Goal: Transaction & Acquisition: Purchase product/service

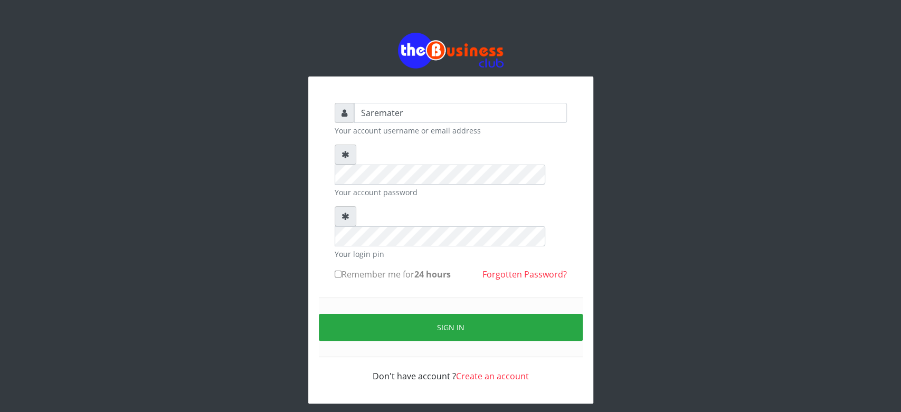
type input "Saremater"
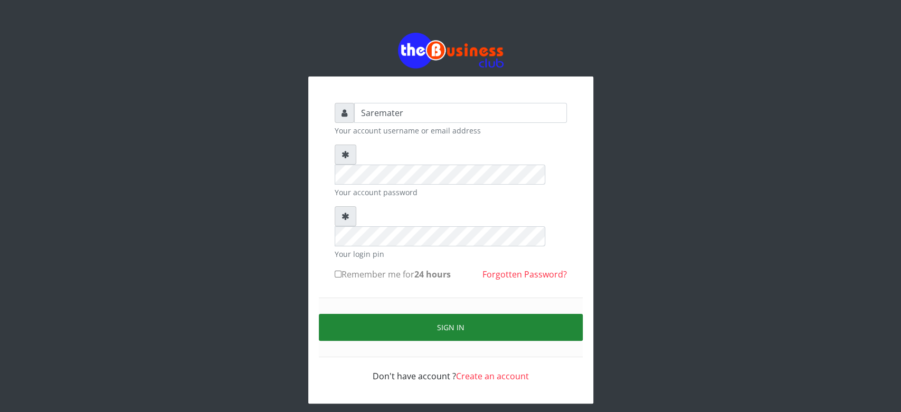
click at [454, 314] on button "Sign in" at bounding box center [451, 327] width 264 height 27
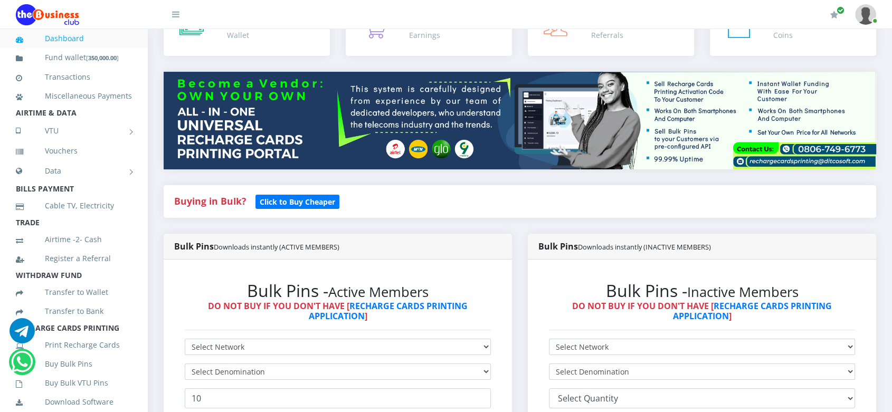
scroll to position [87, 0]
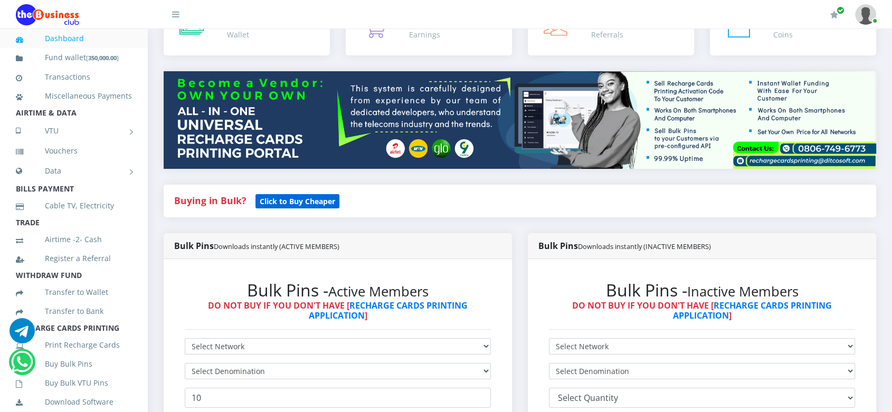
click at [294, 204] on b "Click to Buy Cheaper" at bounding box center [298, 201] width 76 height 10
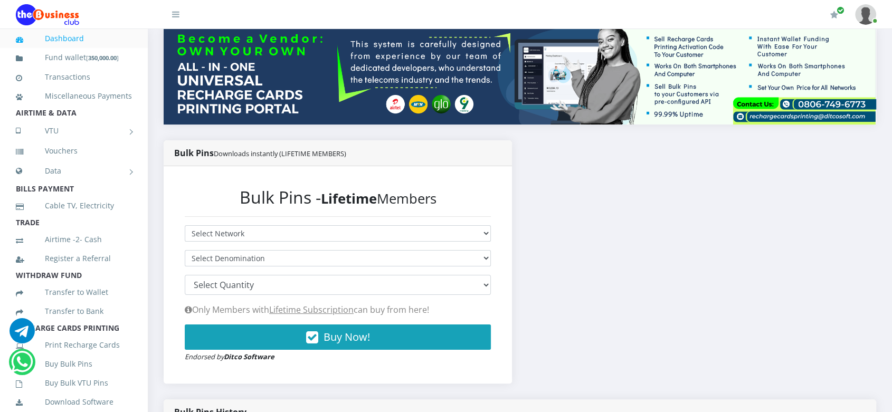
scroll to position [132, 0]
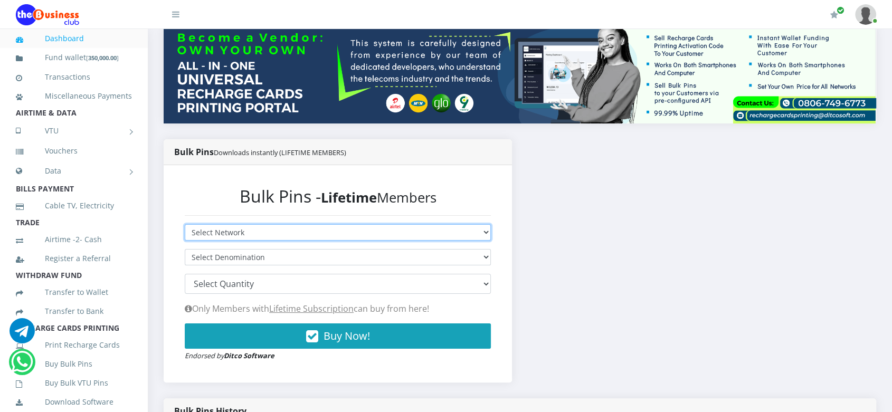
click at [304, 231] on select "Select Network MTN Globacom 9Mobile Airtel" at bounding box center [338, 232] width 306 height 16
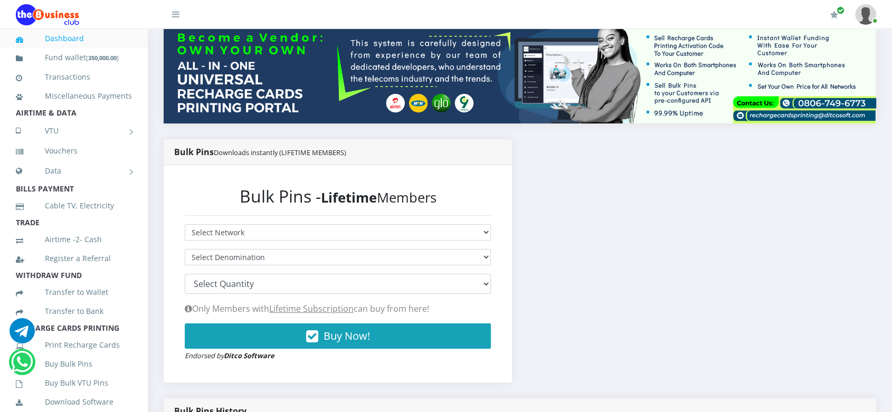
click at [587, 248] on div "Bulk Pins Downloads instantly (LIFETIME MEMBERS) Bulk Pins - Lifetime Members S…" at bounding box center [520, 268] width 729 height 259
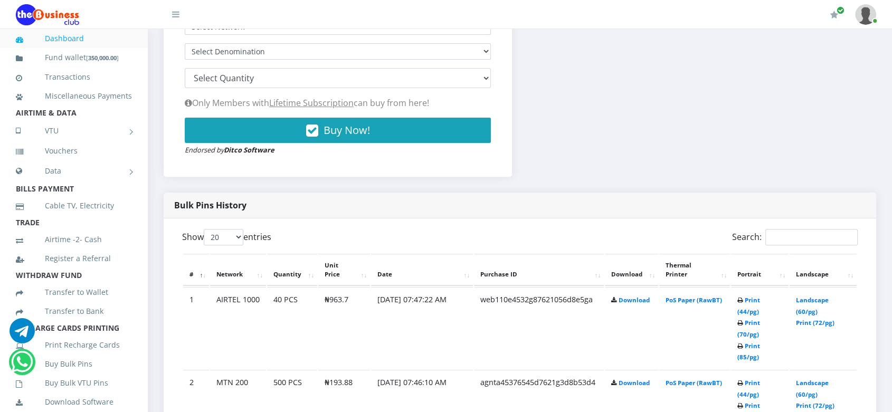
scroll to position [339, 0]
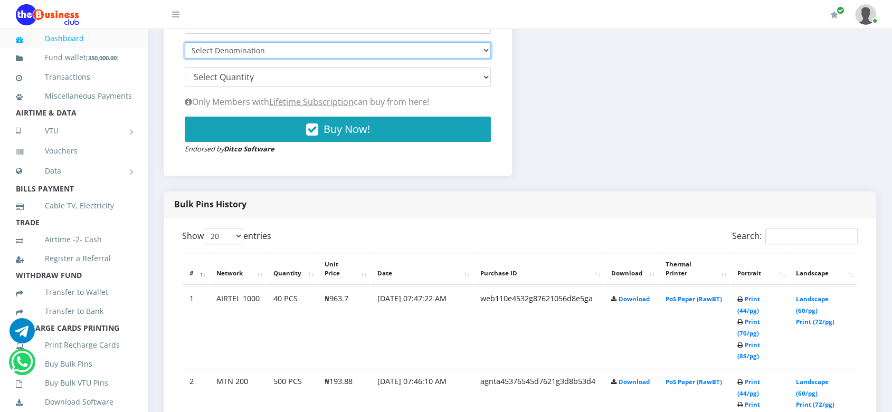
click at [290, 45] on select "Select Denomination" at bounding box center [338, 50] width 306 height 16
click at [286, 54] on select "Select Denomination" at bounding box center [338, 50] width 306 height 16
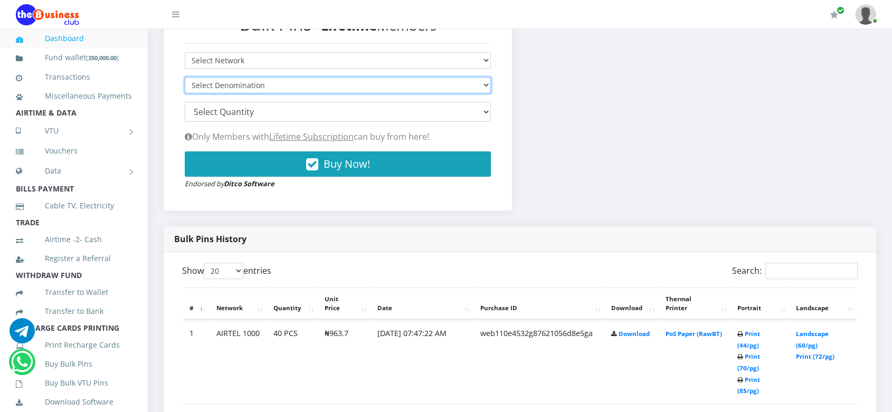
scroll to position [301, 0]
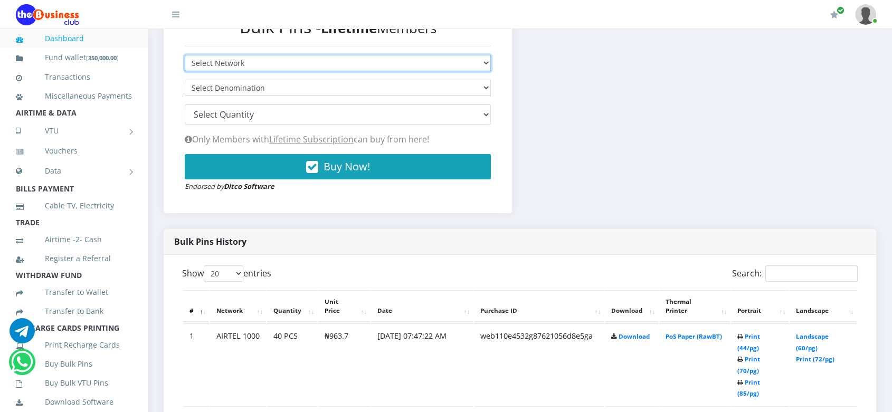
click at [384, 67] on select "Select Network MTN Globacom 9Mobile Airtel" at bounding box center [338, 63] width 306 height 16
select select "MTN"
click at [185, 55] on select "Select Network MTN Globacom 9Mobile Airtel" at bounding box center [338, 63] width 306 height 16
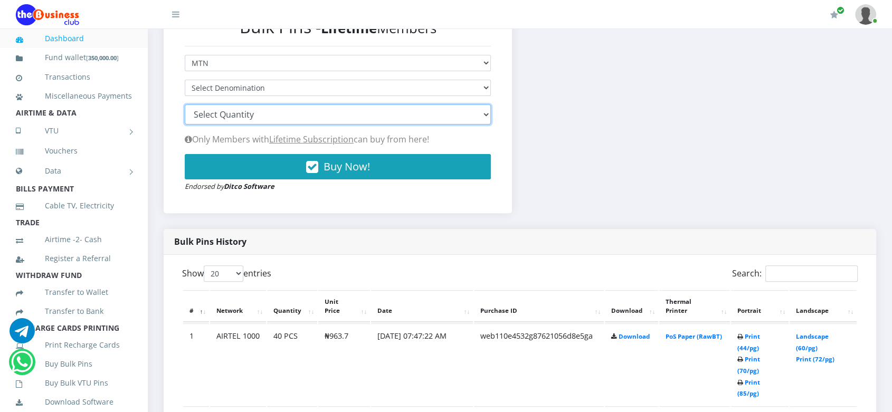
click at [381, 113] on select "100 150 200 300 500 1000" at bounding box center [338, 115] width 306 height 20
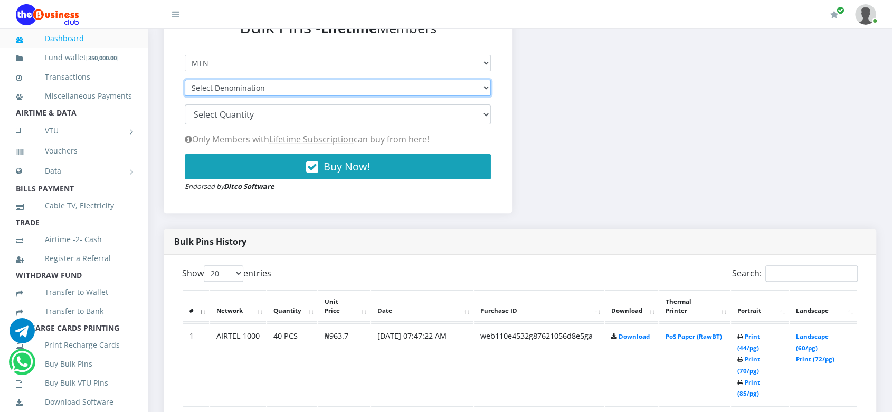
click at [371, 81] on select "Select Denomination MTN NGN100 - ₦96.94 MTN NGN200 - ₦193.88 MTN NGN400 - ₦387.…" at bounding box center [338, 88] width 306 height 16
select select "193.88-200"
click at [185, 80] on select "Select Denomination MTN NGN100 - ₦96.94 MTN NGN200 - ₦193.88 MTN NGN400 - ₦387.…" at bounding box center [338, 88] width 306 height 16
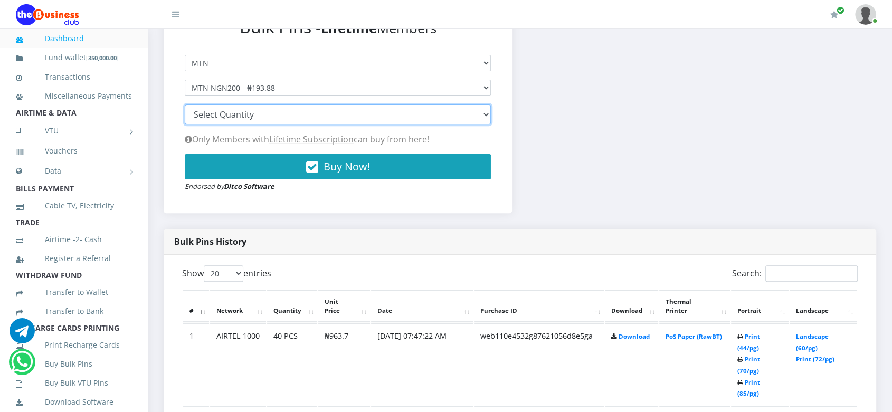
click at [323, 117] on select "100 150 200 300 500 1000" at bounding box center [338, 115] width 306 height 20
select select "500"
click at [185, 105] on select "100 150 200 300 500 1000" at bounding box center [338, 115] width 306 height 20
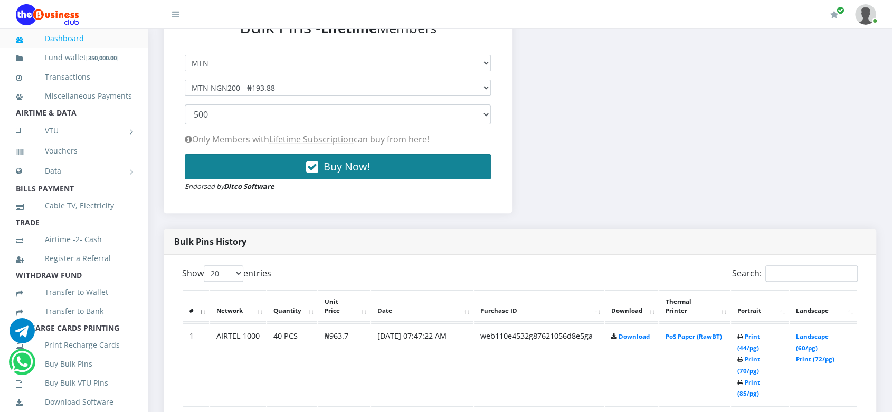
click at [374, 164] on button "Buy Now!" at bounding box center [338, 166] width 306 height 25
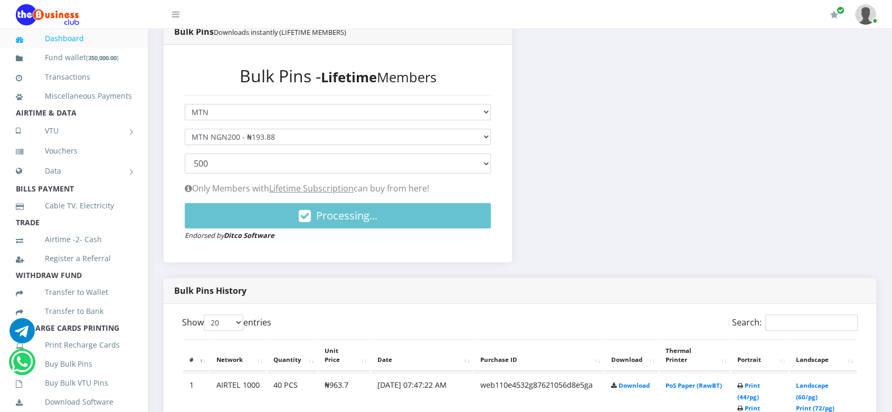
scroll to position [252, 0]
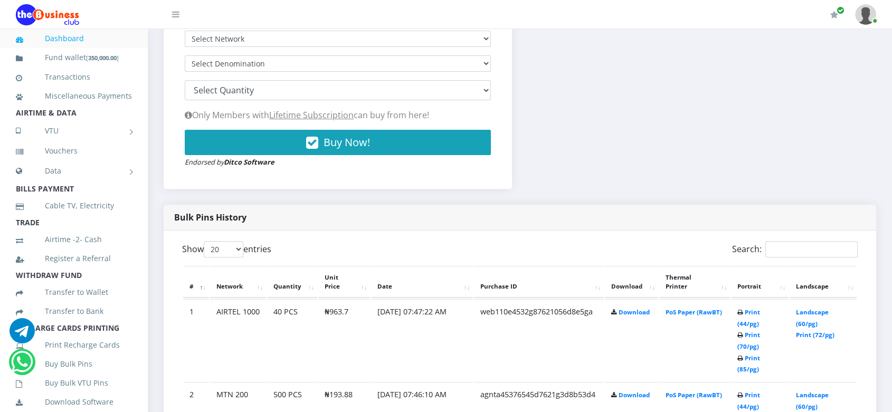
scroll to position [323, 0]
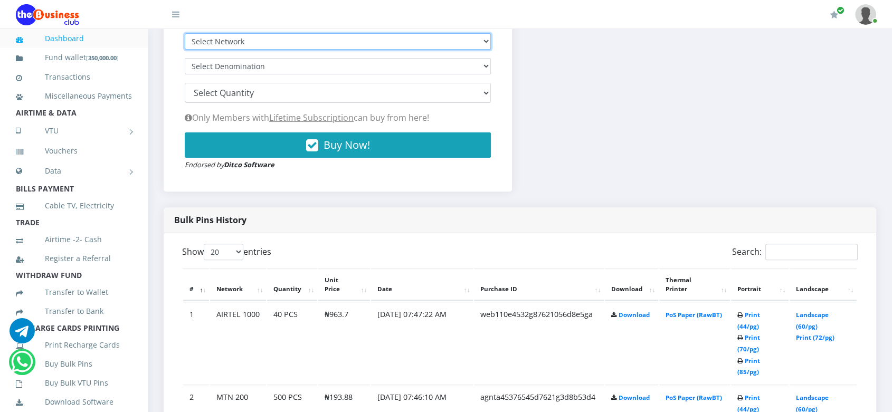
click at [315, 41] on select "Select Network MTN Globacom 9Mobile Airtel" at bounding box center [338, 41] width 306 height 16
click at [185, 33] on select "Select Network MTN Globacom 9Mobile Airtel" at bounding box center [338, 41] width 306 height 16
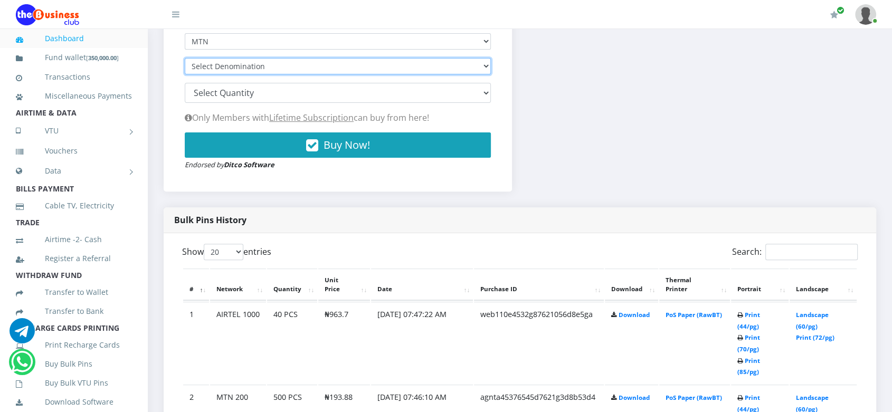
click at [308, 67] on select "Select Denomination" at bounding box center [338, 66] width 306 height 16
click at [416, 67] on select "Select Denomination" at bounding box center [338, 66] width 306 height 16
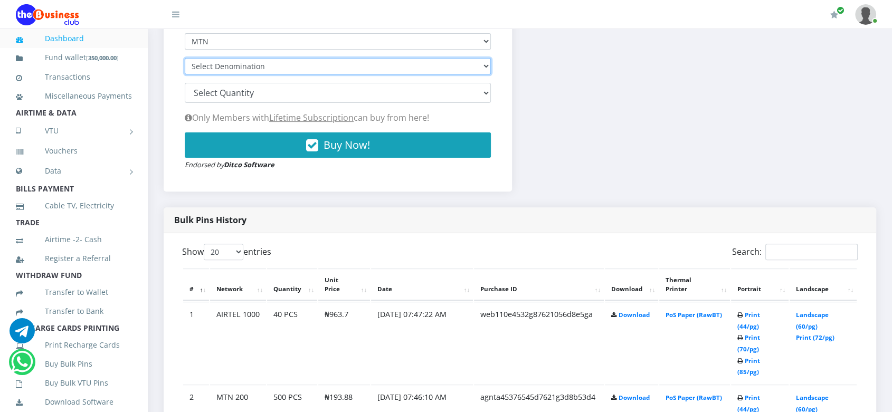
click at [429, 66] on select "Select Denomination" at bounding box center [338, 66] width 306 height 16
click at [317, 64] on select "Select Denomination" at bounding box center [338, 66] width 306 height 16
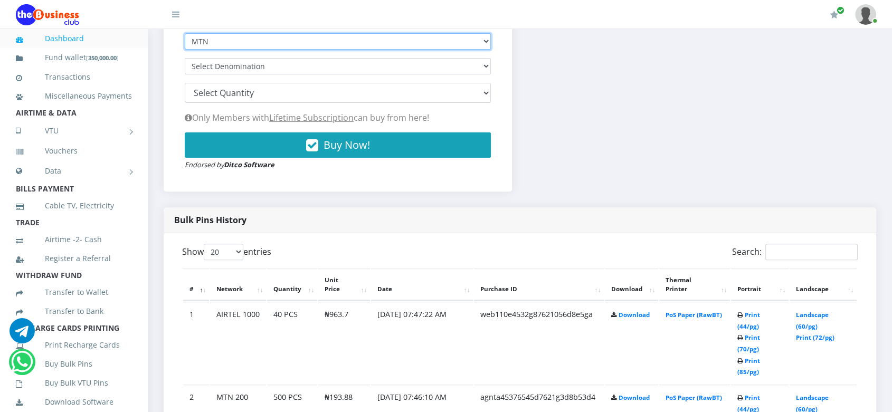
click at [313, 37] on select "Select Network MTN Globacom 9Mobile Airtel" at bounding box center [338, 41] width 306 height 16
click at [185, 33] on select "Select Network MTN Globacom 9Mobile Airtel" at bounding box center [338, 41] width 306 height 16
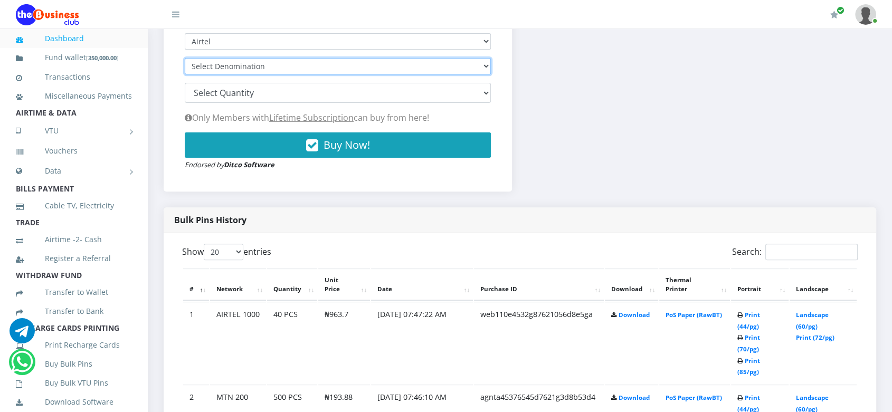
click at [304, 68] on select "Select Denomination" at bounding box center [338, 66] width 306 height 16
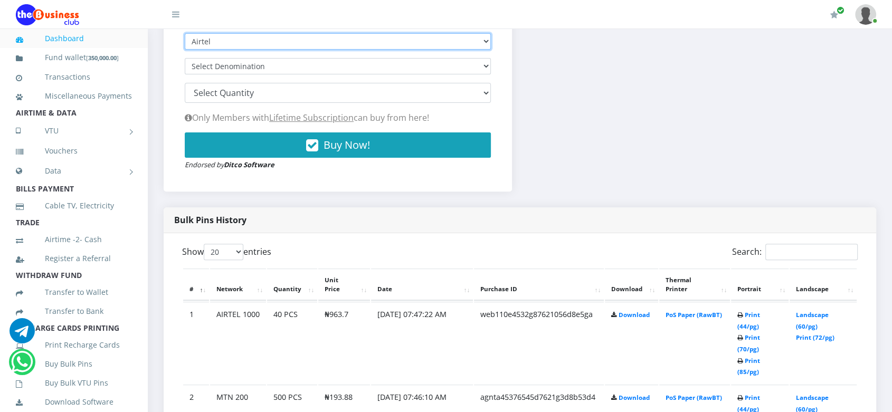
click at [323, 42] on select "Select Network MTN Globacom 9Mobile Airtel" at bounding box center [338, 41] width 306 height 16
select select "MTN"
click at [185, 33] on select "Select Network MTN Globacom 9Mobile Airtel" at bounding box center [338, 41] width 306 height 16
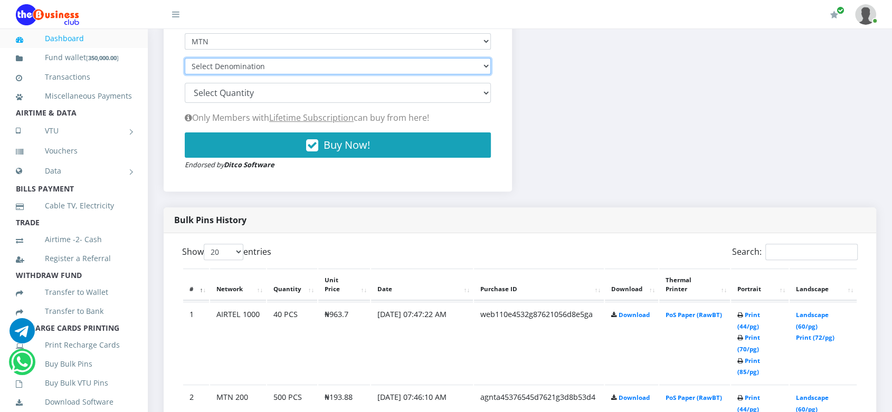
click at [411, 67] on select "Select Denomination" at bounding box center [338, 66] width 306 height 16
click at [441, 64] on select "Select Denomination" at bounding box center [338, 66] width 306 height 16
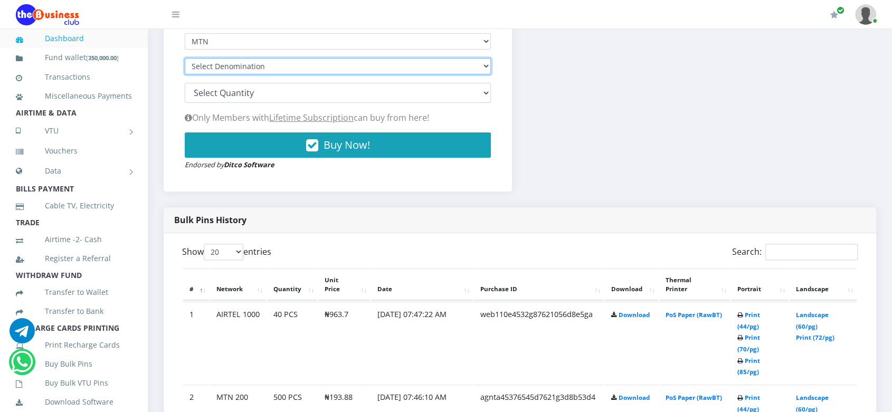
click at [441, 64] on select "Select Denomination" at bounding box center [338, 66] width 306 height 16
click at [441, 64] on select "Select Denomination MTN NGN100 - ₦96.94 MTN NGN200 - ₦193.88 MTN NGN400 - ₦387.…" at bounding box center [338, 66] width 306 height 16
select select "193.88-200"
click at [185, 58] on select "Select Denomination MTN NGN100 - ₦96.94 MTN NGN200 - ₦193.88 MTN NGN400 - ₦387.…" at bounding box center [338, 66] width 306 height 16
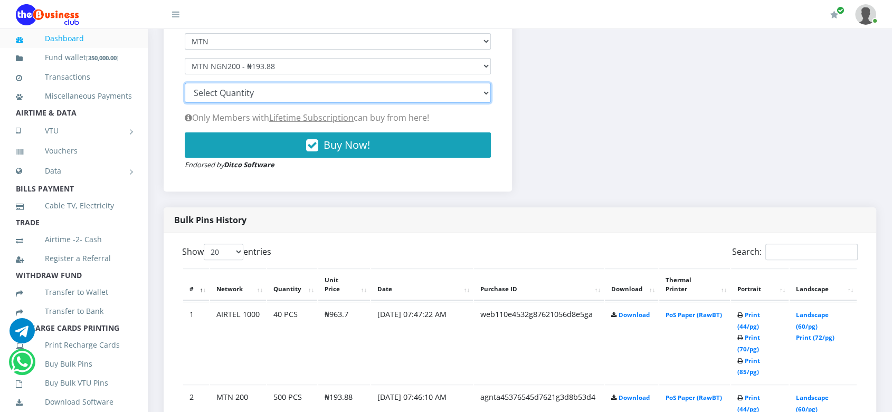
click at [412, 93] on select "100 150 200 300 500 1000" at bounding box center [338, 93] width 306 height 20
select select "500"
click at [185, 83] on select "100 150 200 300 500 1000" at bounding box center [338, 93] width 306 height 20
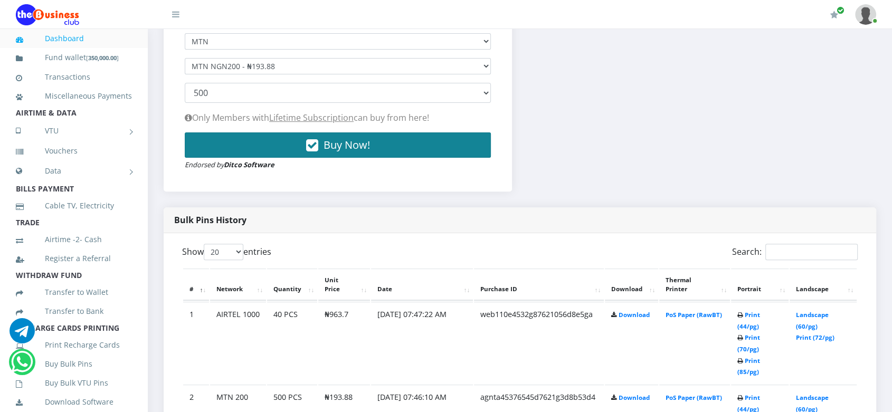
click at [400, 145] on button "Buy Now!" at bounding box center [338, 145] width 306 height 25
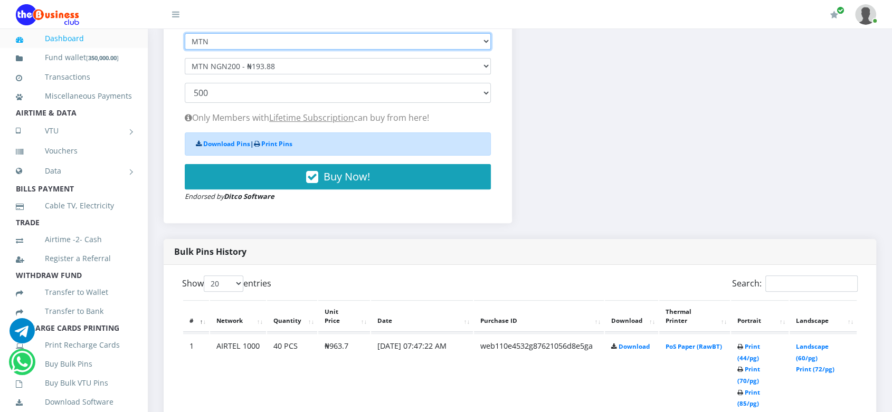
click at [297, 41] on select "Select Network MTN Globacom 9Mobile Airtel" at bounding box center [338, 41] width 306 height 16
select select "Airtel"
click at [185, 33] on select "Select Network MTN Globacom 9Mobile Airtel" at bounding box center [338, 41] width 306 height 16
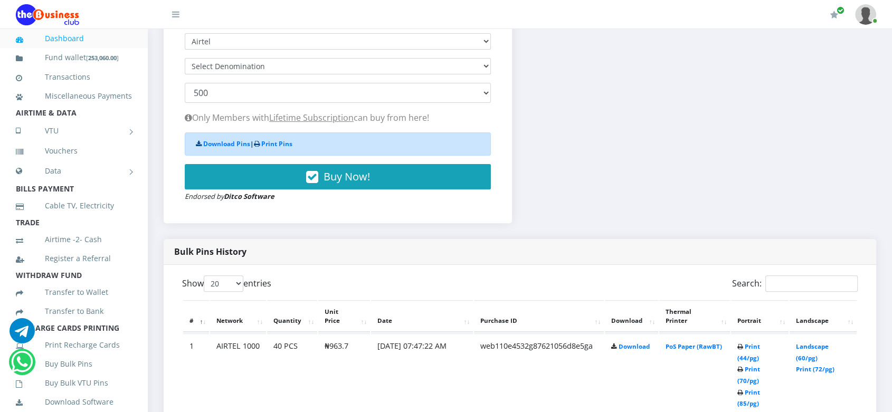
click at [258, 74] on form "Select Network MTN Globacom 9Mobile Airtel Select Denomination 100 150 200 300 …" at bounding box center [338, 117] width 306 height 169
click at [259, 68] on select "Select Denomination" at bounding box center [338, 66] width 306 height 16
click at [294, 62] on select "Select Denomination" at bounding box center [338, 66] width 306 height 16
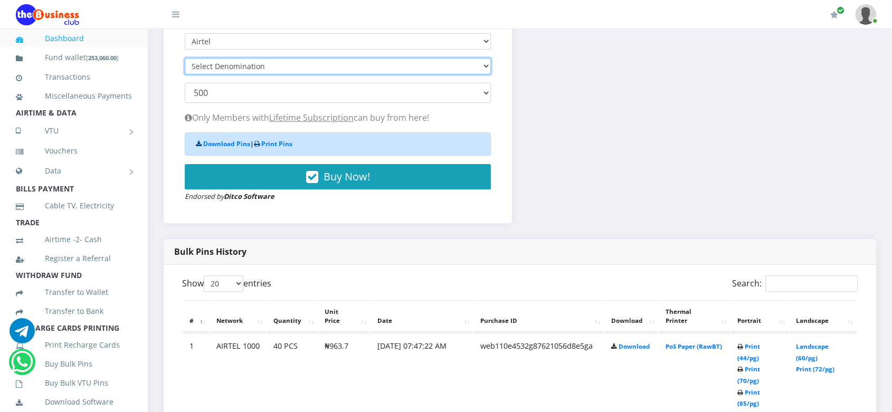
click at [302, 64] on select "Select Denomination" at bounding box center [338, 66] width 306 height 16
click at [312, 65] on select "Select Denomination" at bounding box center [338, 66] width 306 height 16
click at [368, 68] on select "Select Denomination" at bounding box center [338, 66] width 306 height 16
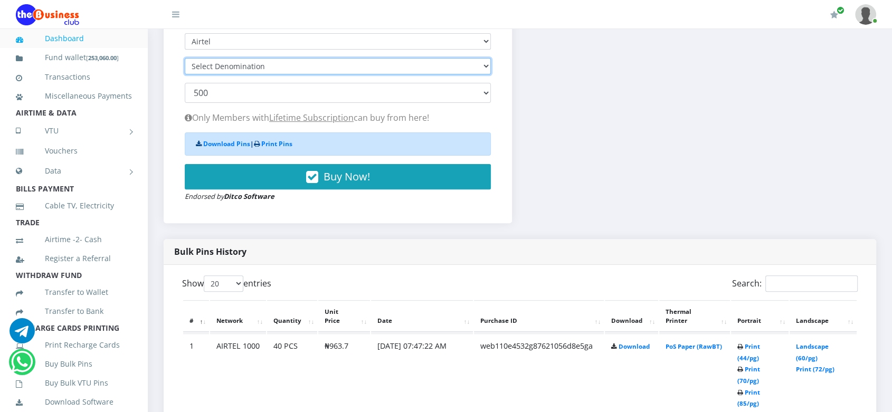
click at [368, 68] on select "Select Denomination" at bounding box center [338, 66] width 306 height 16
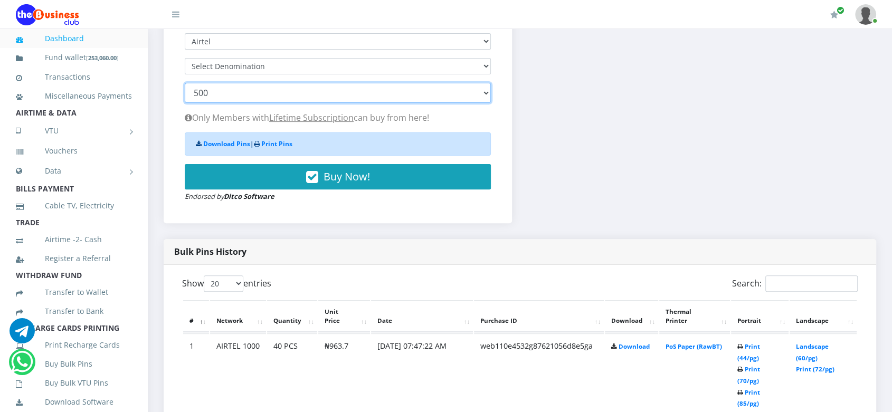
click at [346, 95] on select "100 150 200 300 500 1000" at bounding box center [338, 93] width 306 height 20
click at [335, 95] on select "100 150 200 300 500 1000" at bounding box center [338, 93] width 306 height 20
click at [486, 95] on select "100 150 200 300 500 1000" at bounding box center [338, 93] width 306 height 20
click at [473, 88] on select "100 150 200 300 500 1000" at bounding box center [338, 93] width 306 height 20
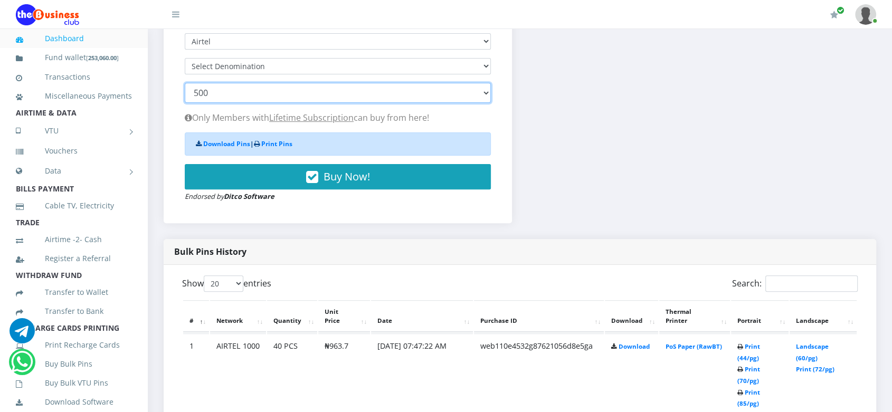
select select
click at [185, 83] on select "100 150 200 300 500 1000" at bounding box center [338, 93] width 306 height 20
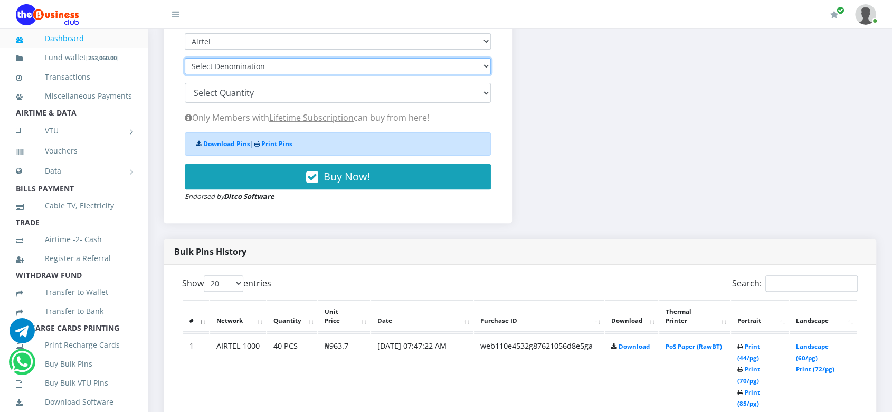
click at [315, 69] on select "Select Denomination" at bounding box center [338, 66] width 306 height 16
click at [379, 67] on select "Select Denomination" at bounding box center [338, 66] width 306 height 16
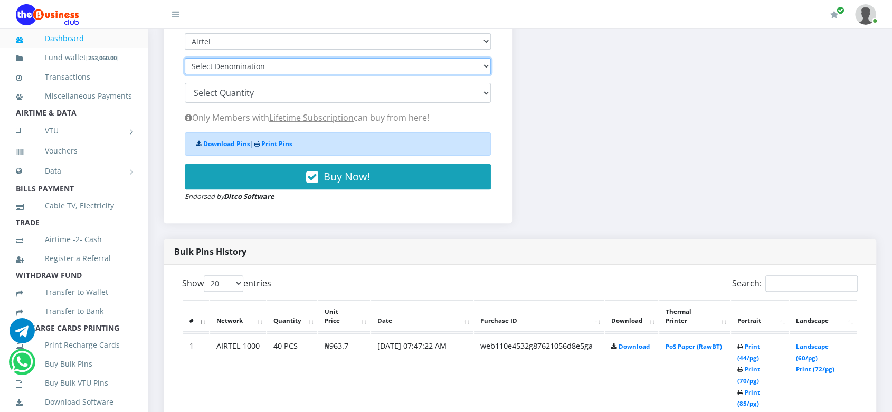
click at [379, 67] on select "Select Denomination" at bounding box center [338, 66] width 306 height 16
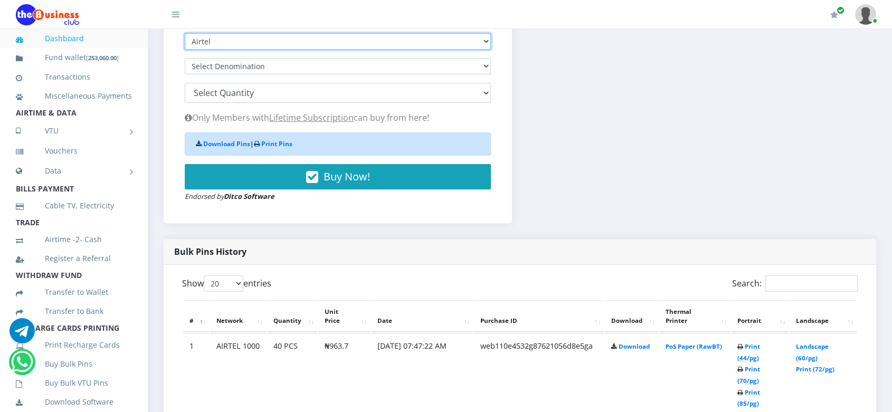
click at [372, 43] on select "Select Network MTN Globacom 9Mobile Airtel" at bounding box center [338, 41] width 306 height 16
click at [185, 33] on select "Select Network MTN Globacom 9Mobile Airtel" at bounding box center [338, 41] width 306 height 16
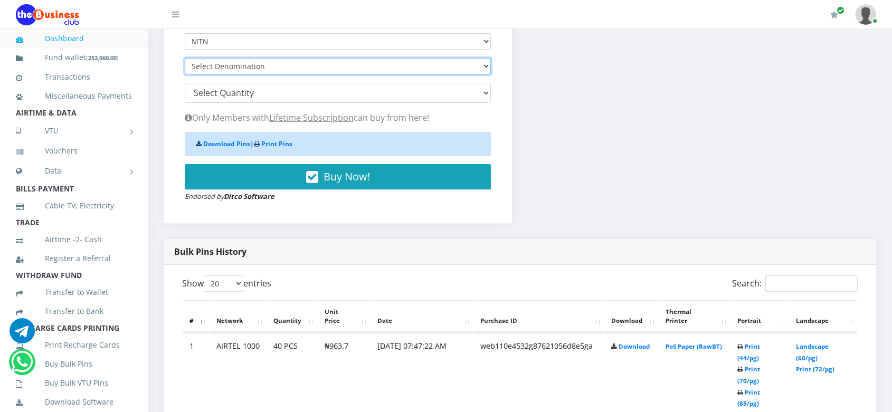
click at [371, 72] on select "Select Denomination MTN NGN100 - ₦96.94 MTN NGN200 - ₦193.88 MTN NGN400 - ₦387.…" at bounding box center [338, 66] width 306 height 16
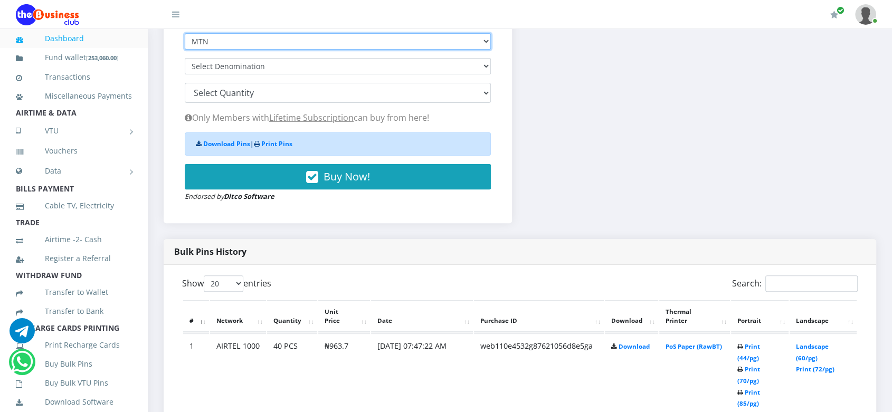
click at [359, 41] on select "Select Network MTN Globacom 9Mobile Airtel" at bounding box center [338, 41] width 306 height 16
select select "Airtel"
click at [185, 33] on select "Select Network MTN Globacom 9Mobile Airtel" at bounding box center [338, 41] width 306 height 16
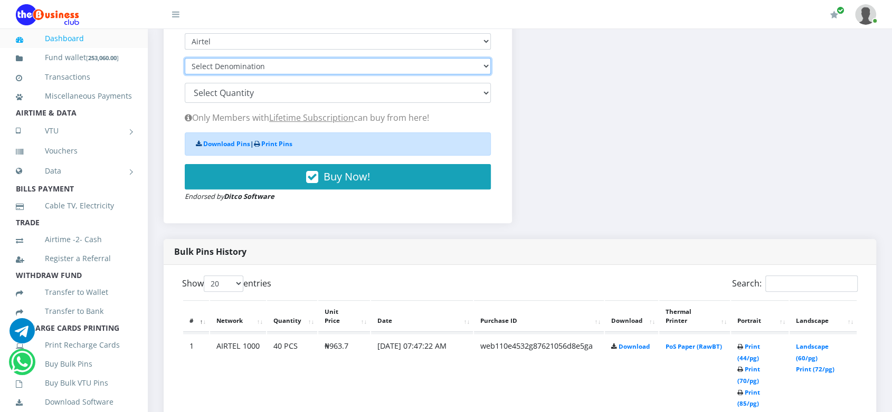
click at [340, 65] on select "Select Denomination Airtel NGN100 - ₦96.28 Airtel NGN200 - ₦192.56 Airtel NGN50…" at bounding box center [338, 66] width 306 height 16
select select "192.56-200"
click at [185, 58] on select "Select Denomination Airtel NGN100 - ₦96.28 Airtel NGN200 - ₦192.56 Airtel NGN50…" at bounding box center [338, 66] width 306 height 16
click at [304, 98] on select "100 150 200 300 500 1000" at bounding box center [338, 93] width 306 height 20
select select "500"
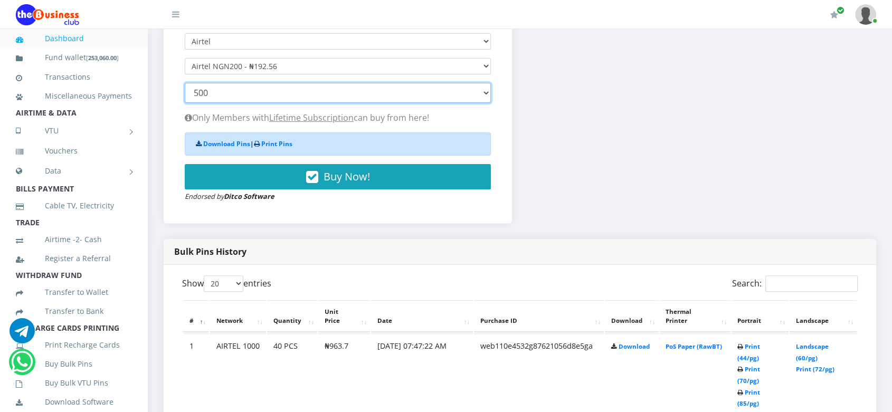
click at [185, 83] on select "100 150 200 300 500 1000" at bounding box center [338, 93] width 306 height 20
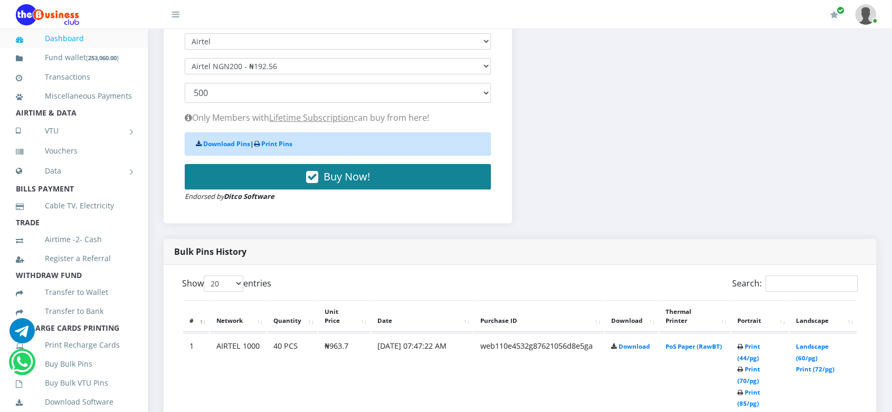
click at [328, 178] on span "Buy Now!" at bounding box center [347, 176] width 46 height 14
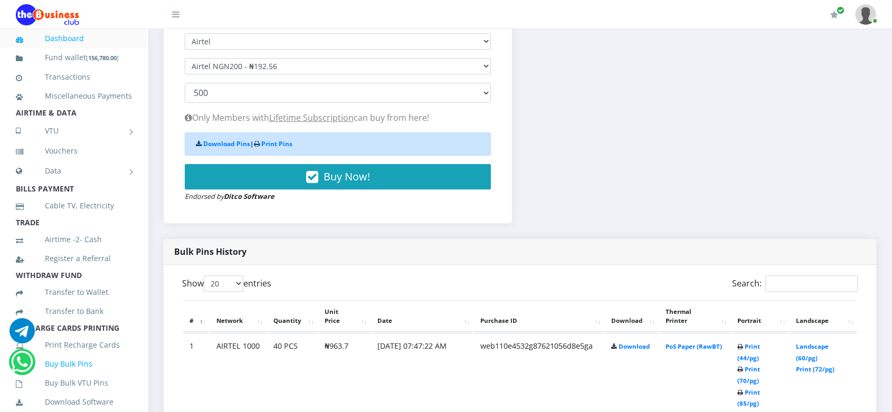
click at [74, 376] on link "Buy Bulk Pins" at bounding box center [74, 364] width 116 height 24
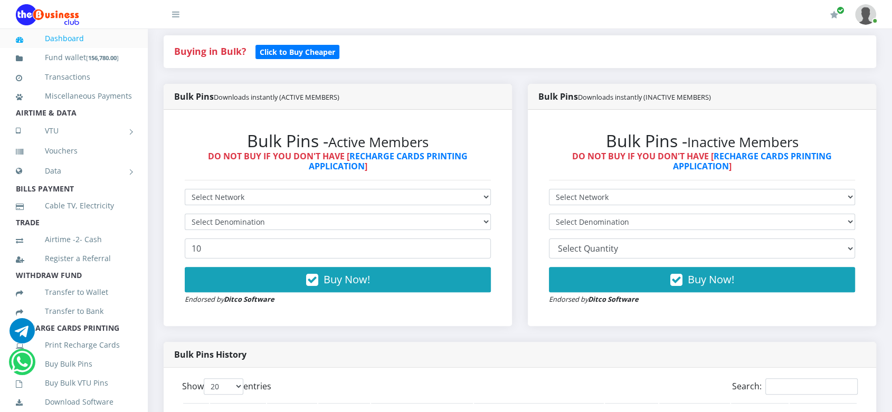
scroll to position [239, 0]
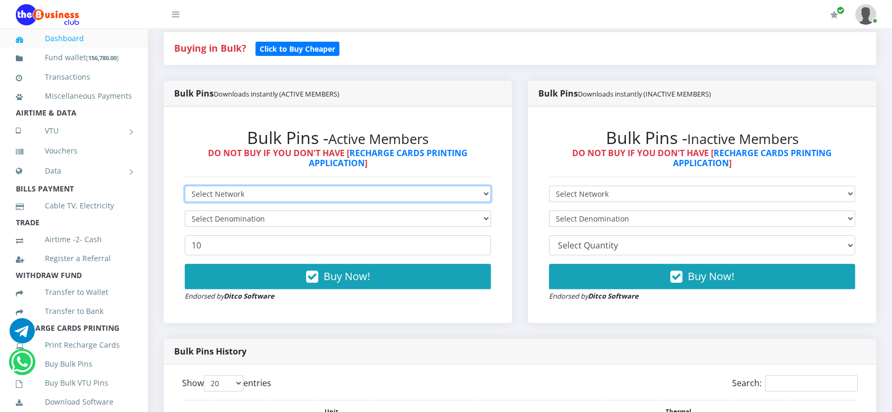
click at [418, 194] on select "Select Network MTN Globacom 9Mobile Airtel" at bounding box center [338, 194] width 306 height 16
select select "MTN"
click at [185, 186] on select "Select Network MTN Globacom 9Mobile Airtel" at bounding box center [338, 194] width 306 height 16
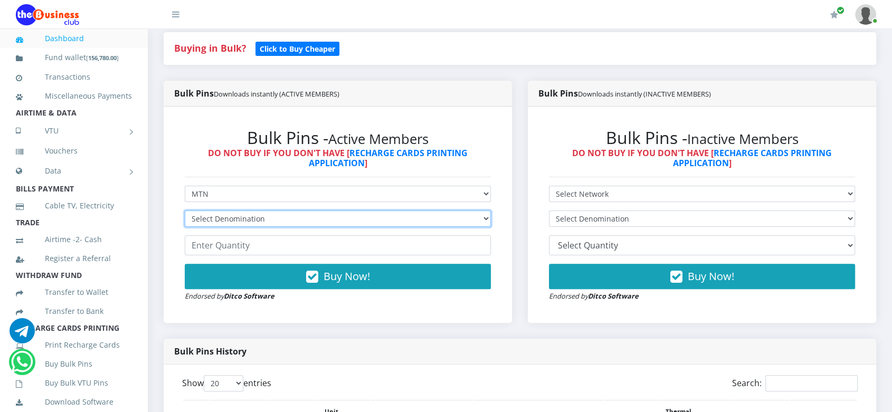
click at [414, 215] on select "Select Denomination MTN NGN100 - ₦96.98 MTN NGN200 - ₦193.96 MTN NGN400 - ₦387.…" at bounding box center [338, 219] width 306 height 16
select select "96.98-100"
click at [185, 211] on select "Select Denomination MTN NGN100 - ₦96.98 MTN NGN200 - ₦193.96 MTN NGN400 - ₦387.…" at bounding box center [338, 219] width 306 height 16
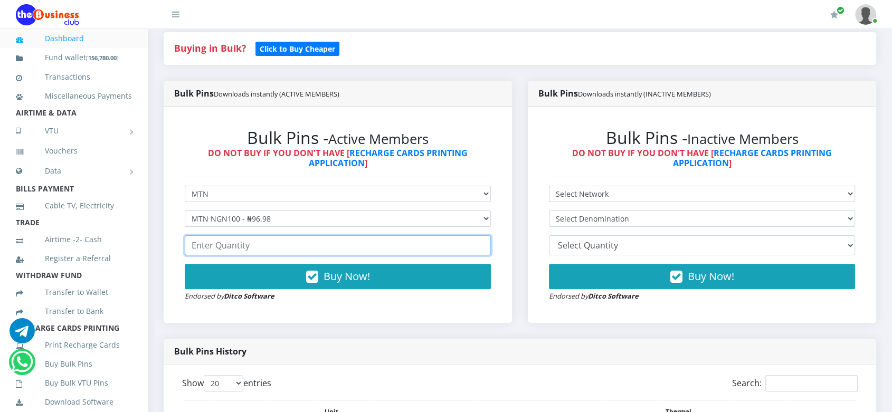
click at [258, 244] on input "number" at bounding box center [338, 245] width 306 height 20
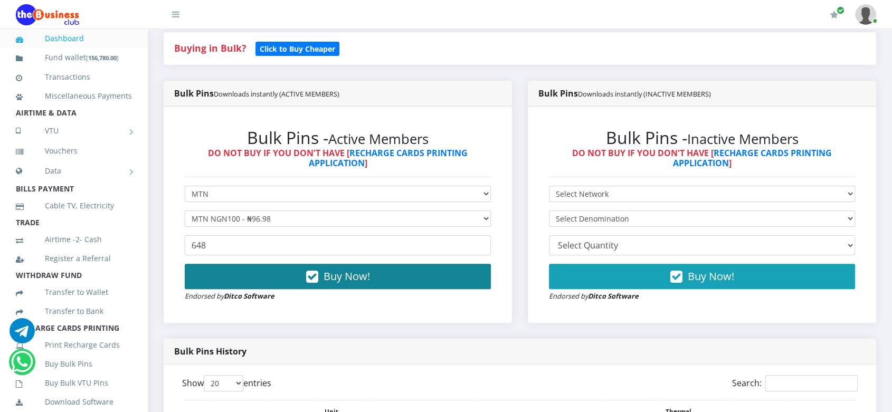
click at [344, 278] on span "Buy Now!" at bounding box center [347, 276] width 46 height 14
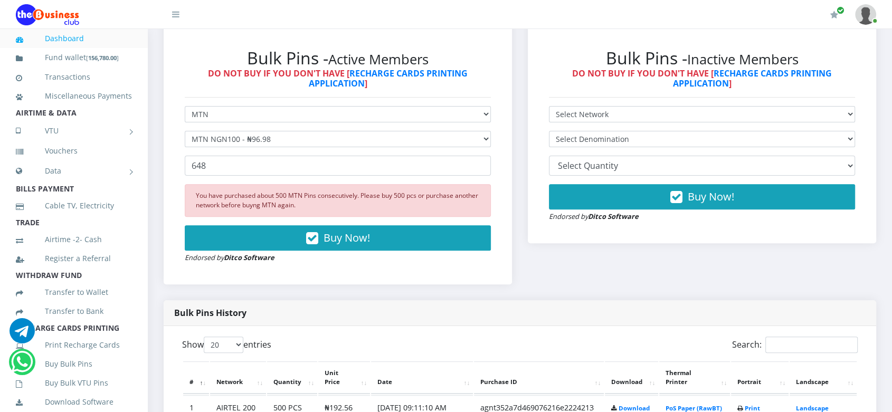
scroll to position [315, 0]
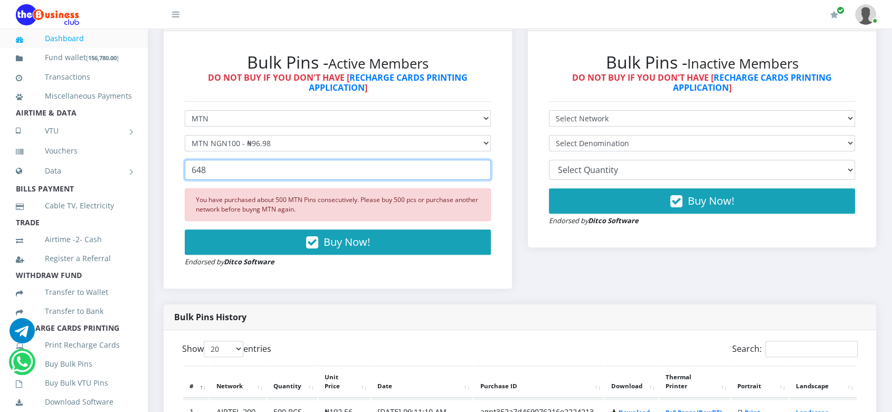
click at [190, 167] on input "648" at bounding box center [338, 170] width 306 height 20
type input "8"
type input "486"
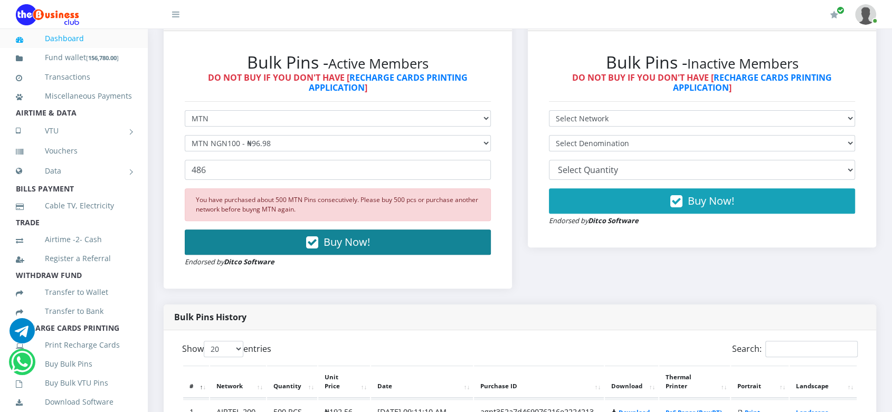
click at [385, 239] on button "Buy Now!" at bounding box center [338, 242] width 306 height 25
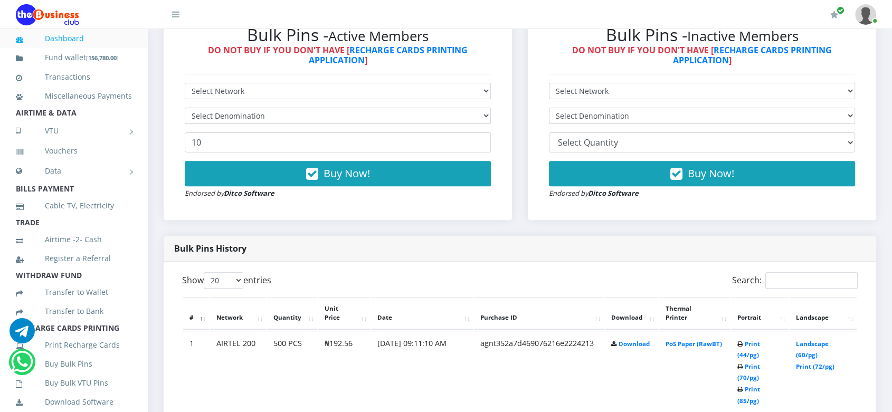
scroll to position [343, 0]
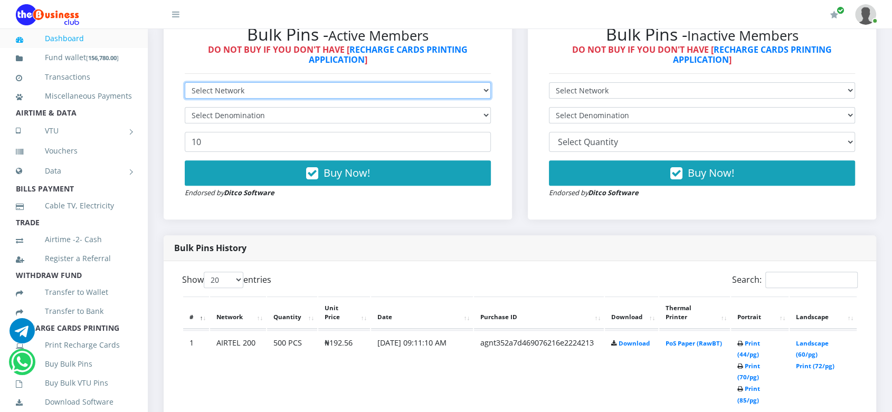
click at [391, 92] on select "Select Network MTN Globacom 9Mobile Airtel" at bounding box center [338, 90] width 306 height 16
select select "MTN"
click at [185, 82] on select "Select Network MTN Globacom 9Mobile Airtel" at bounding box center [338, 90] width 306 height 16
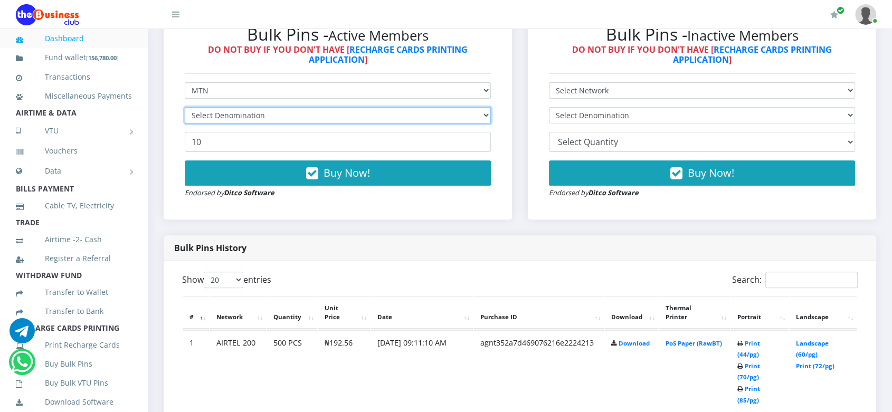
click at [383, 112] on select "Select Denomination" at bounding box center [338, 115] width 306 height 16
click at [407, 116] on select "Select Denomination" at bounding box center [338, 115] width 306 height 16
click at [484, 114] on select "Select Denomination MTN NGN100 - ₦96.98 MTN NGN200 - ₦193.96 MTN NGN400 - ₦387.…" at bounding box center [338, 115] width 306 height 16
select select "96.98-100"
click at [185, 107] on select "Select Denomination MTN NGN100 - ₦96.98 MTN NGN200 - ₦193.96 MTN NGN400 - ₦387.…" at bounding box center [338, 115] width 306 height 16
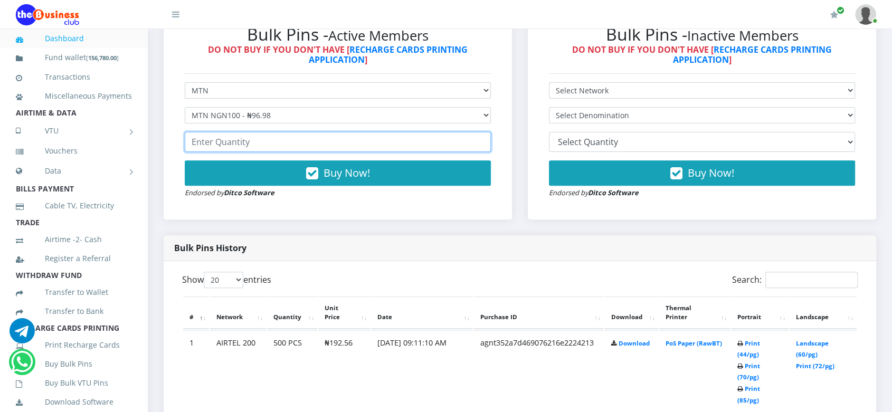
click at [418, 143] on input "number" at bounding box center [338, 142] width 306 height 20
type input "486"
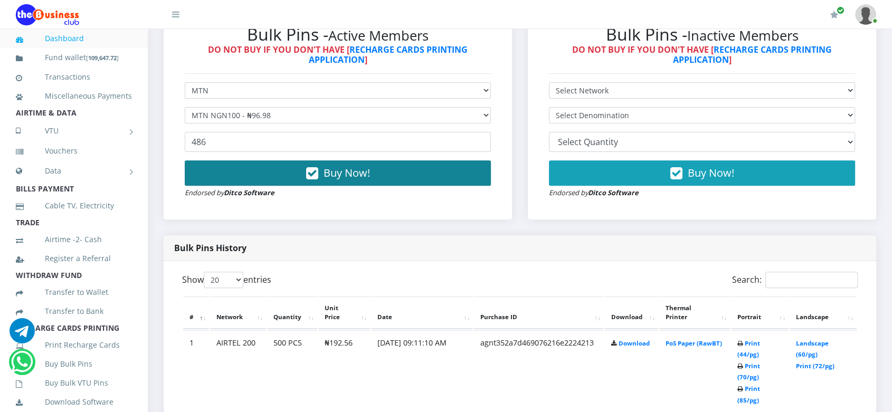
click at [339, 166] on span "Buy Now!" at bounding box center [347, 173] width 46 height 14
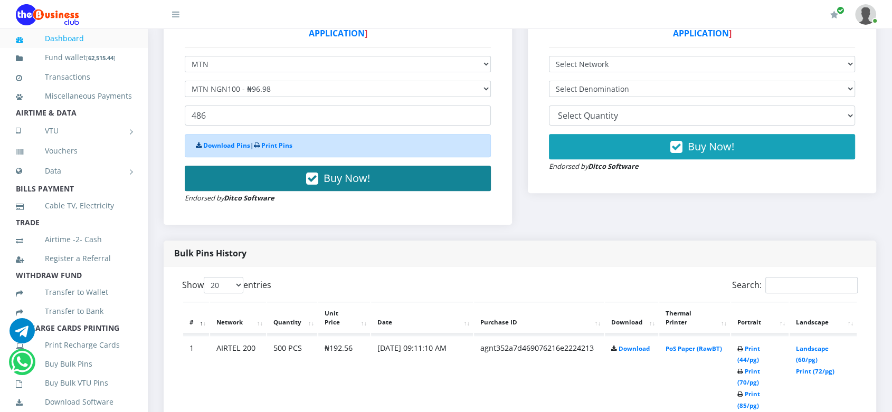
scroll to position [369, 0]
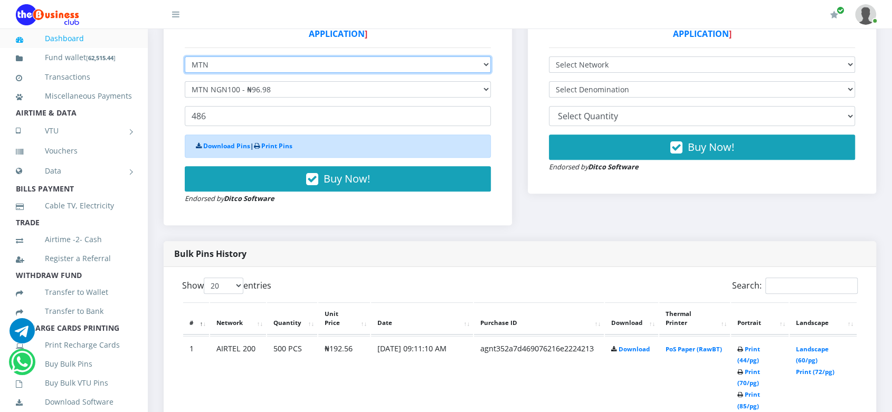
click at [369, 62] on select "Select Network MTN Globacom 9Mobile Airtel" at bounding box center [338, 64] width 306 height 16
select select "Airtel"
click at [185, 56] on select "Select Network MTN Globacom 9Mobile Airtel" at bounding box center [338, 64] width 306 height 16
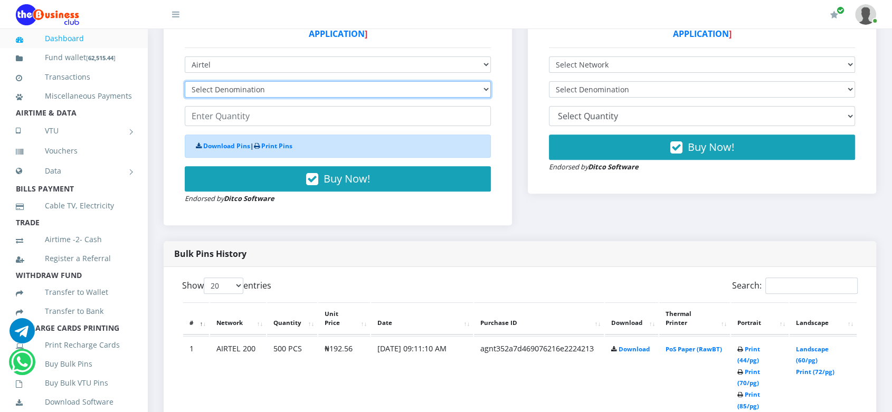
click at [347, 89] on select "Select Denomination Airtel NGN100 - ₦96.37 Airtel NGN200 - ₦192.74 Airtel NGN50…" at bounding box center [338, 89] width 306 height 16
select select "96.37-100"
click at [185, 81] on select "Select Denomination Airtel NGN100 - ₦96.37 Airtel NGN200 - ₦192.74 Airtel NGN50…" at bounding box center [338, 89] width 306 height 16
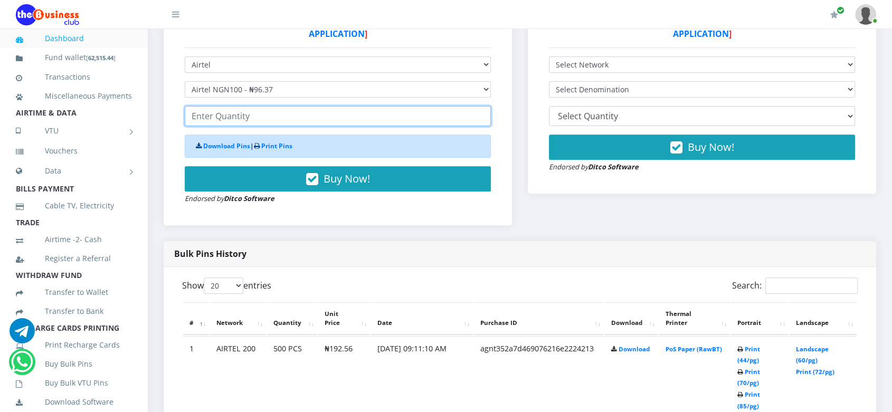
click at [338, 118] on input "number" at bounding box center [338, 116] width 306 height 20
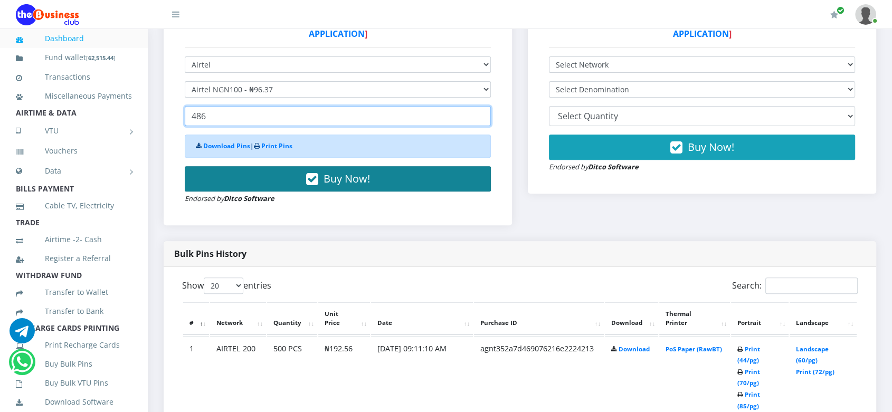
type input "486"
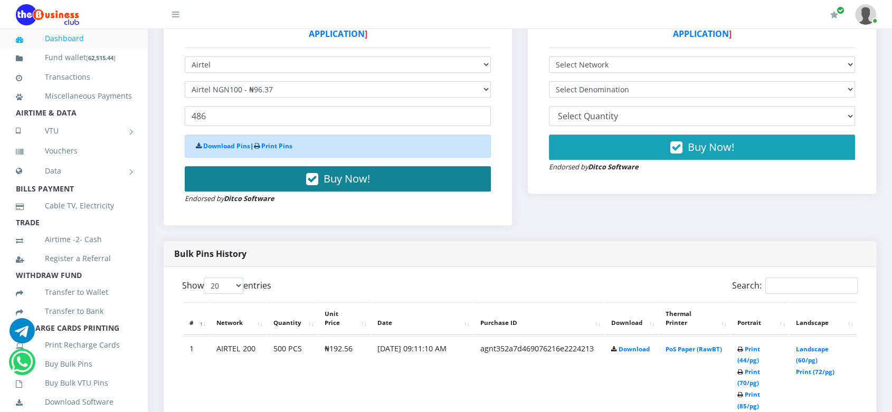
click at [368, 178] on span "Buy Now!" at bounding box center [347, 179] width 46 height 14
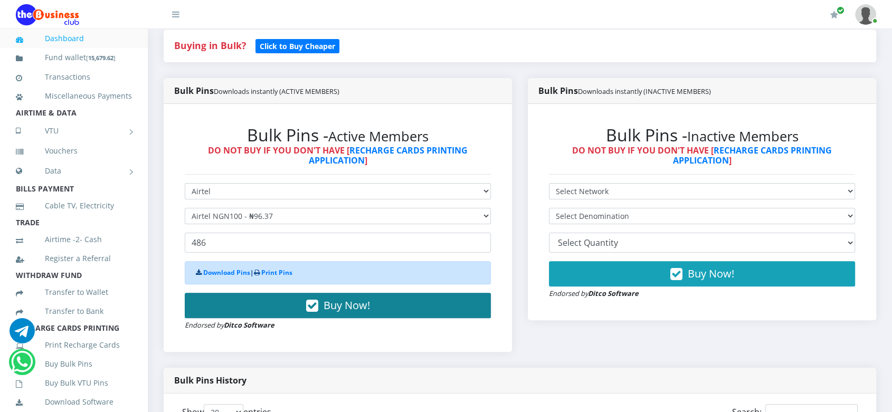
scroll to position [246, 0]
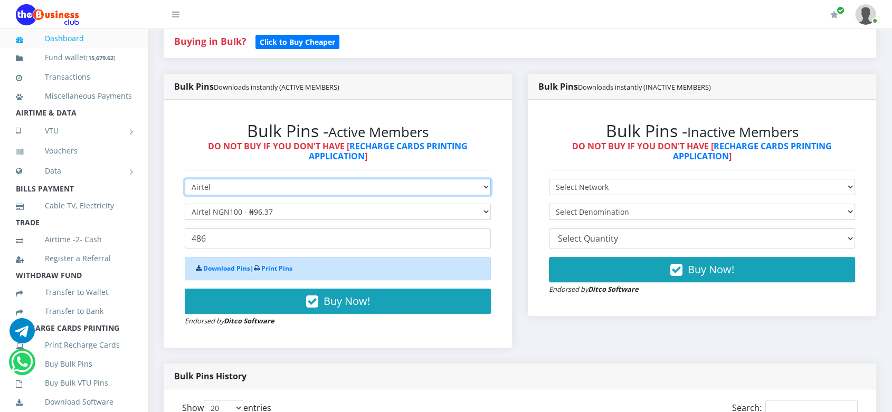
click at [368, 182] on select "Select Network MTN Globacom 9Mobile Airtel" at bounding box center [338, 187] width 306 height 16
select select "Glo"
click at [185, 179] on select "Select Network MTN Globacom 9Mobile Airtel" at bounding box center [338, 187] width 306 height 16
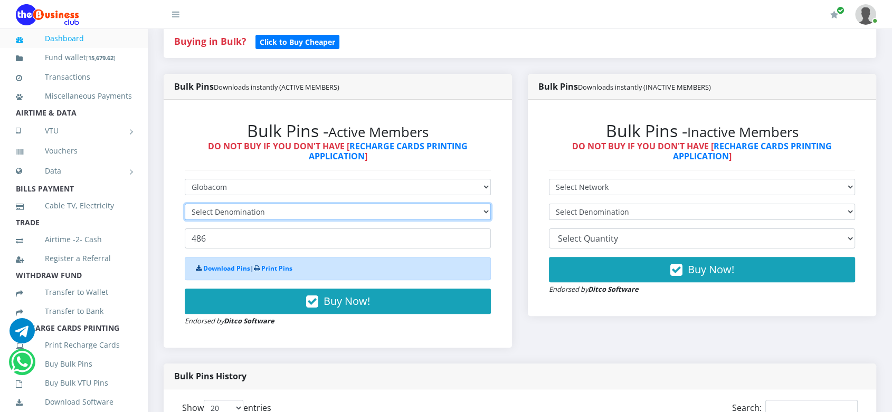
click at [354, 212] on select "Select Denomination" at bounding box center [338, 212] width 306 height 16
click at [394, 213] on select "Select Denomination" at bounding box center [338, 212] width 306 height 16
click at [394, 213] on select "Select Denomination Glo NGN100 - ₦96.50 Glo NGN200 - ₦193.00 Glo NGN500 - ₦482.…" at bounding box center [338, 212] width 306 height 16
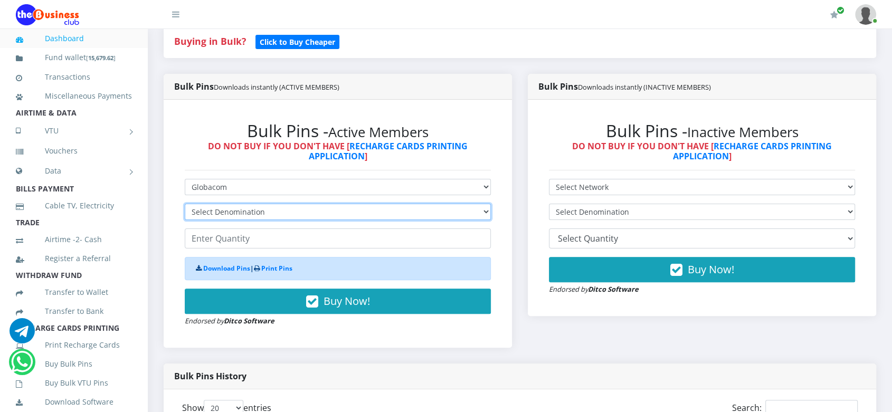
select select "482.5-500"
click at [185, 204] on select "Select Denomination Glo NGN100 - ₦96.50 Glo NGN200 - ₦193.00 Glo NGN500 - ₦482.…" at bounding box center [338, 212] width 306 height 16
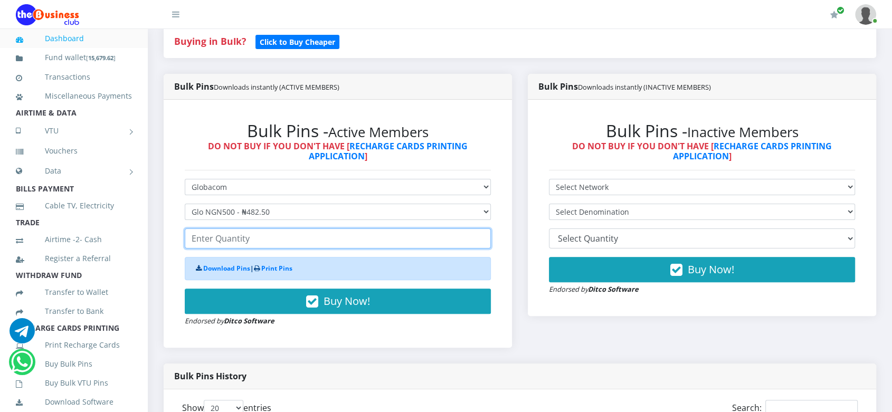
click at [308, 236] on input "number" at bounding box center [338, 239] width 306 height 20
type input "30"
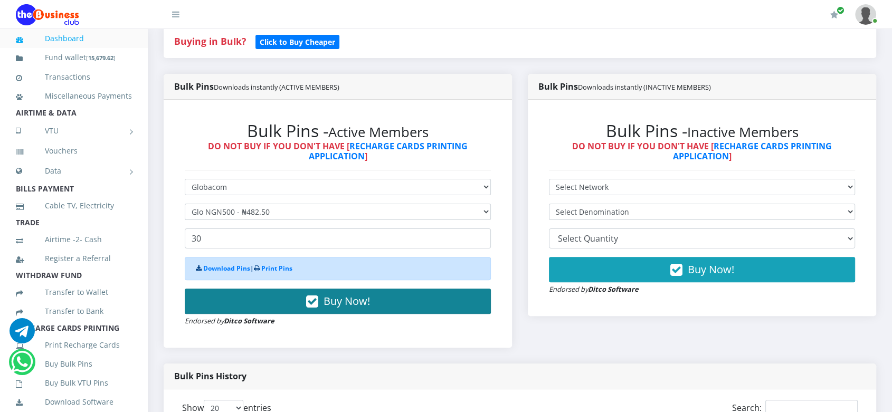
click at [372, 306] on button "Buy Now!" at bounding box center [338, 301] width 306 height 25
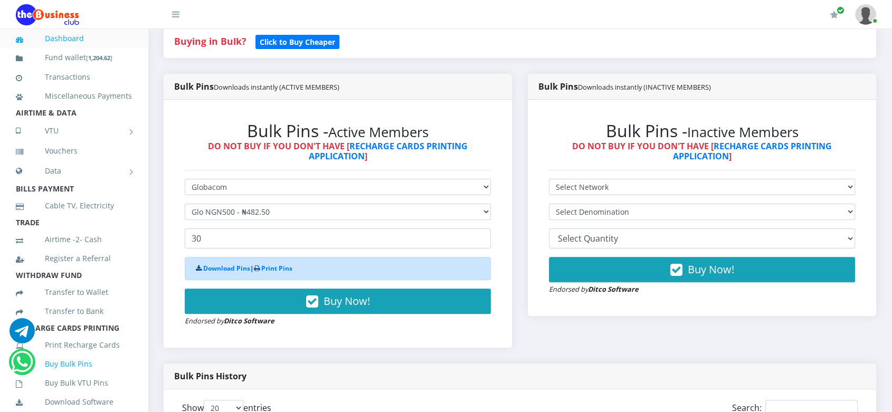
click at [84, 375] on link "Buy Bulk Pins" at bounding box center [74, 364] width 116 height 24
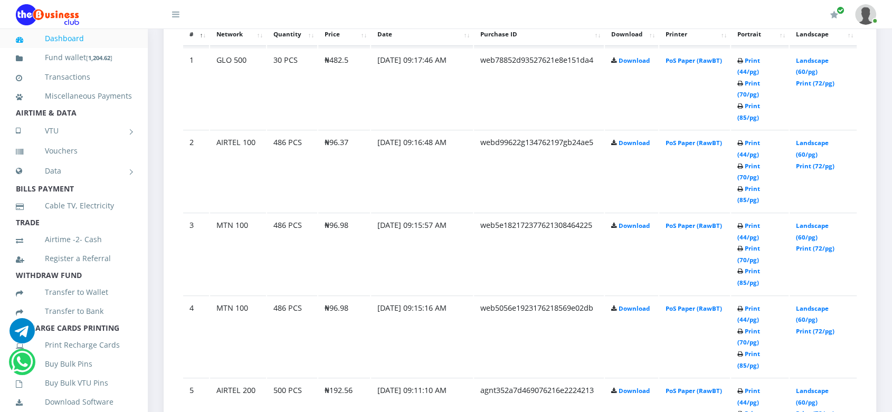
scroll to position [640, 0]
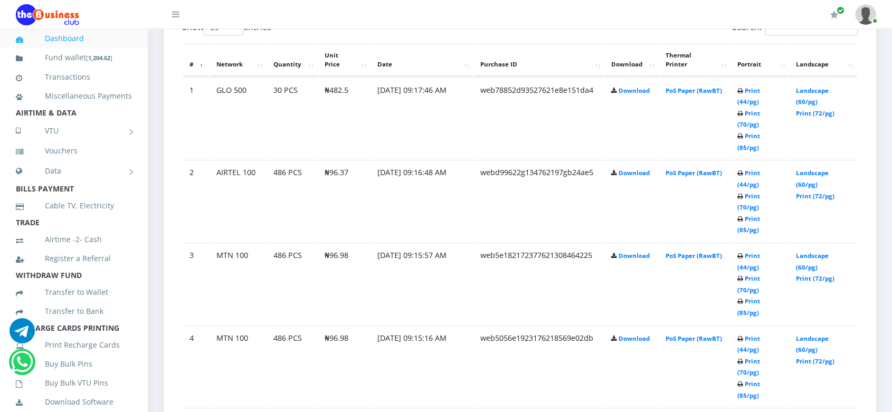
scroll to position [640, 0]
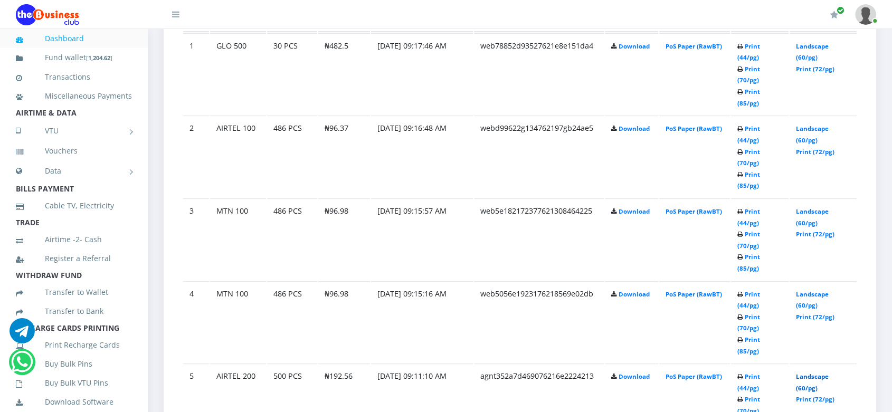
click at [805, 373] on link "Landscape (60/pg)" at bounding box center [812, 383] width 33 height 20
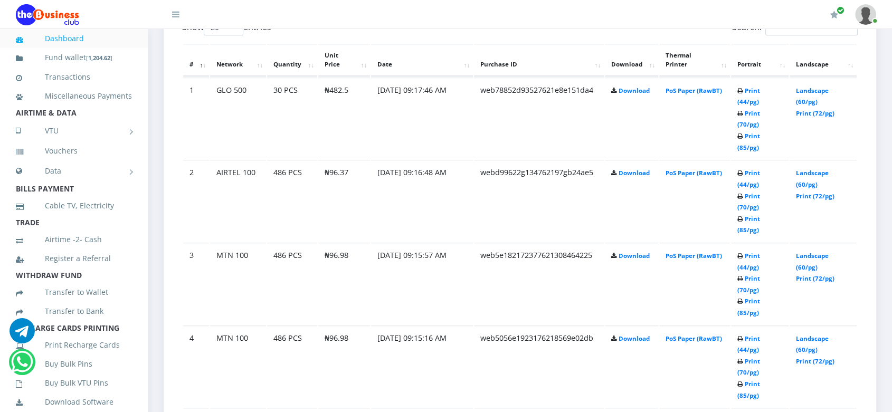
scroll to position [640, 0]
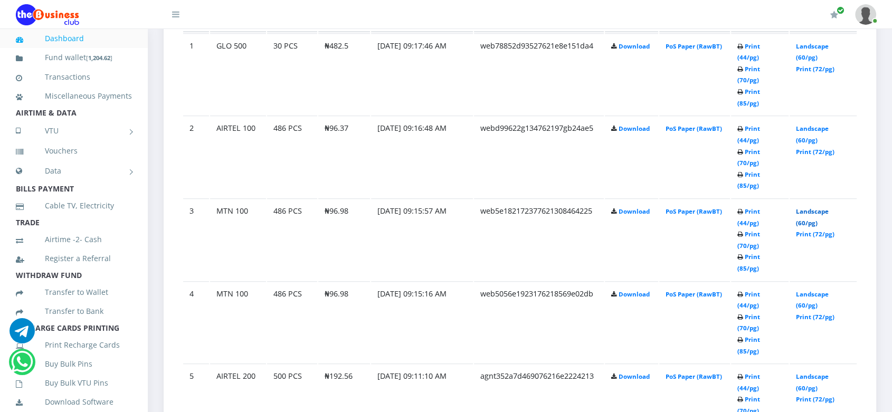
click at [814, 208] on link "Landscape (60/pg)" at bounding box center [812, 218] width 33 height 20
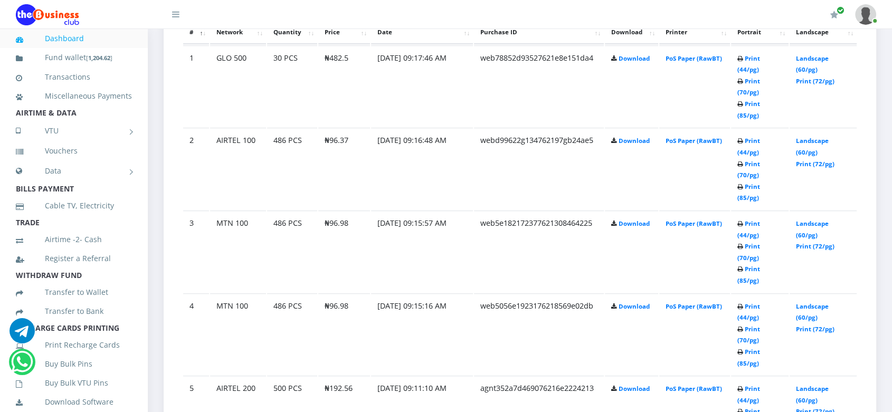
scroll to position [627, 0]
click at [801, 137] on link "Landscape (60/pg)" at bounding box center [812, 147] width 33 height 20
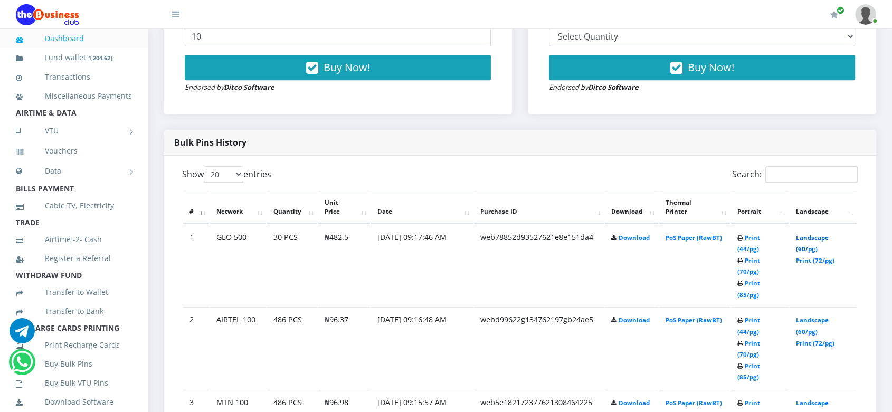
click at [814, 236] on link "Landscape (60/pg)" at bounding box center [812, 244] width 33 height 20
